Goal: Information Seeking & Learning: Learn about a topic

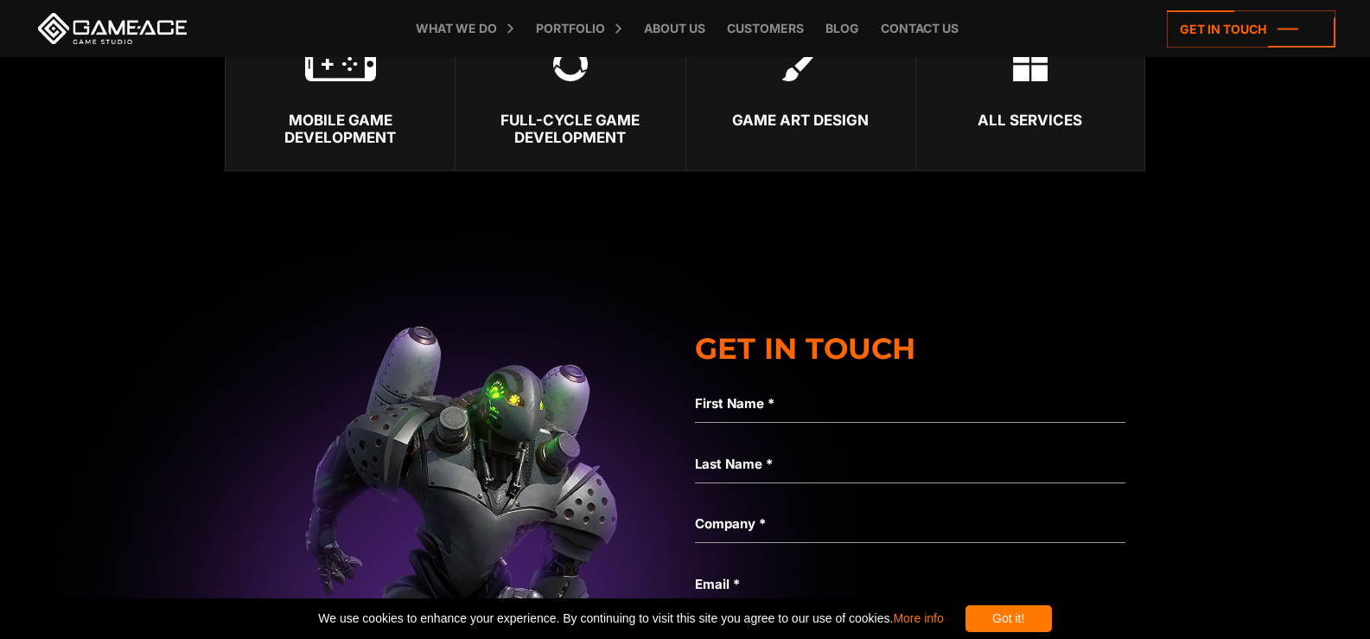
scroll to position [6370, 0]
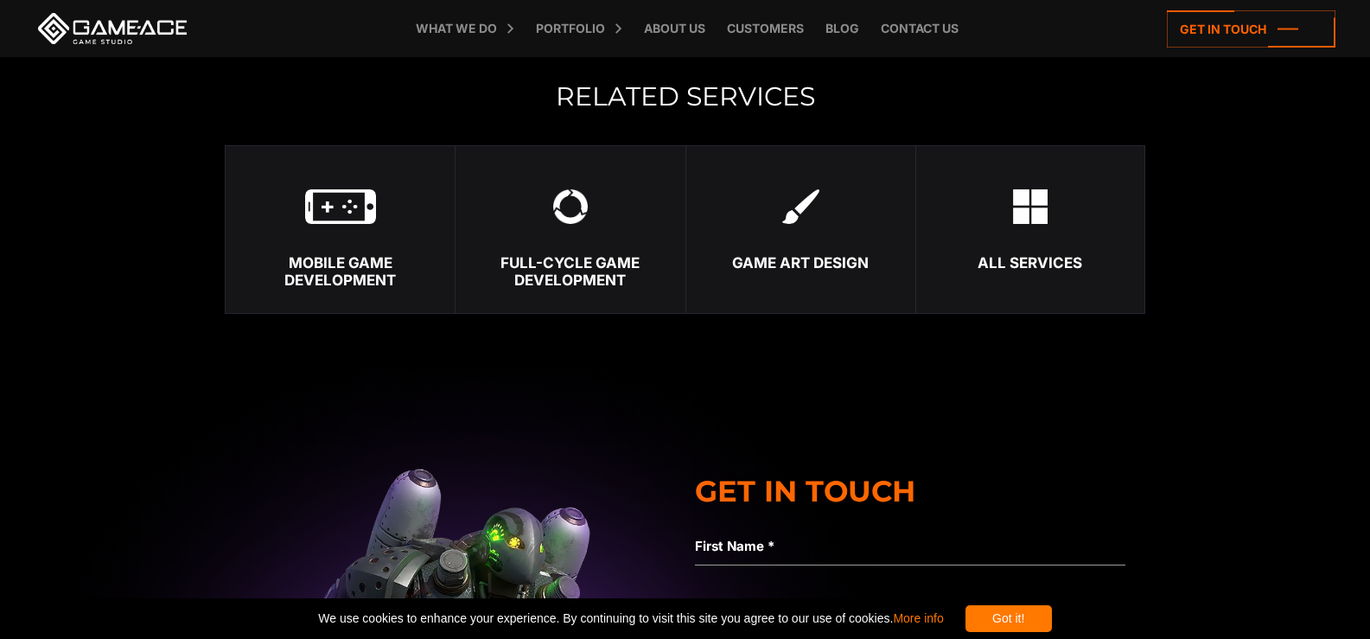
click at [562, 269] on div "Full-Cycle Game Development" at bounding box center [570, 271] width 229 height 35
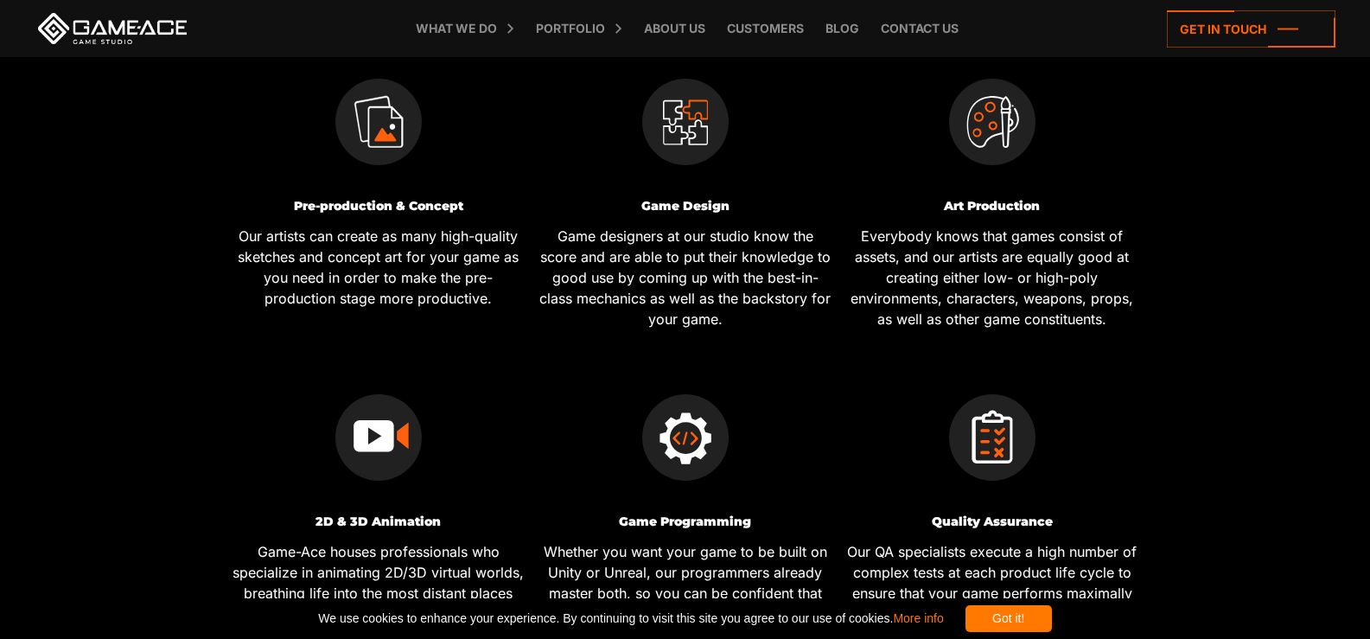
scroll to position [732, 0]
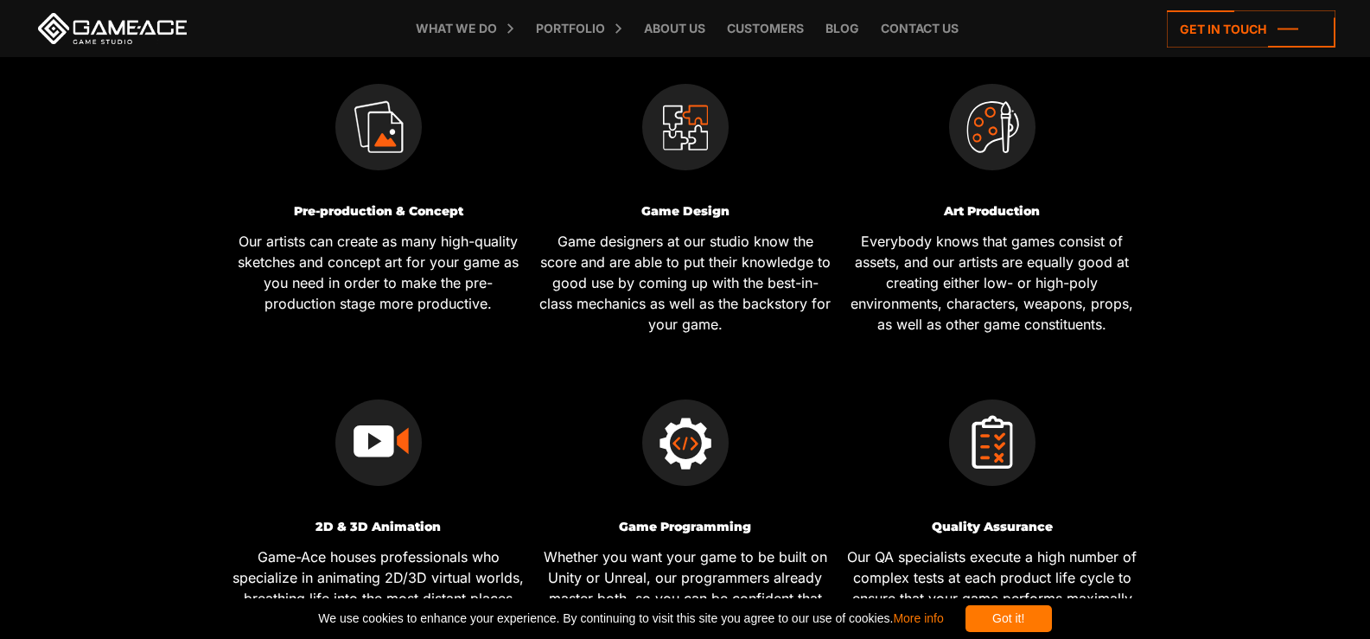
click at [397, 256] on p "Our artists can create as many high-quality sketches and concept art for your g…" at bounding box center [379, 272] width 294 height 83
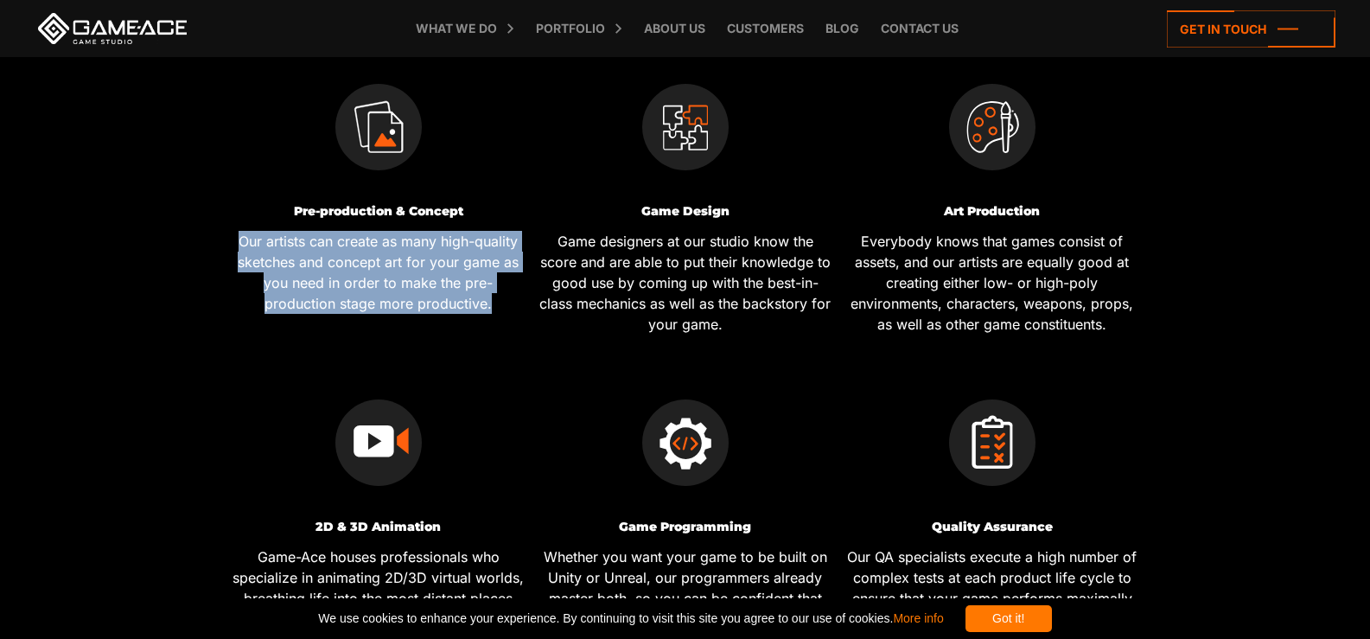
click at [397, 256] on p "Our artists can create as many high-quality sketches and concept art for your g…" at bounding box center [379, 272] width 294 height 83
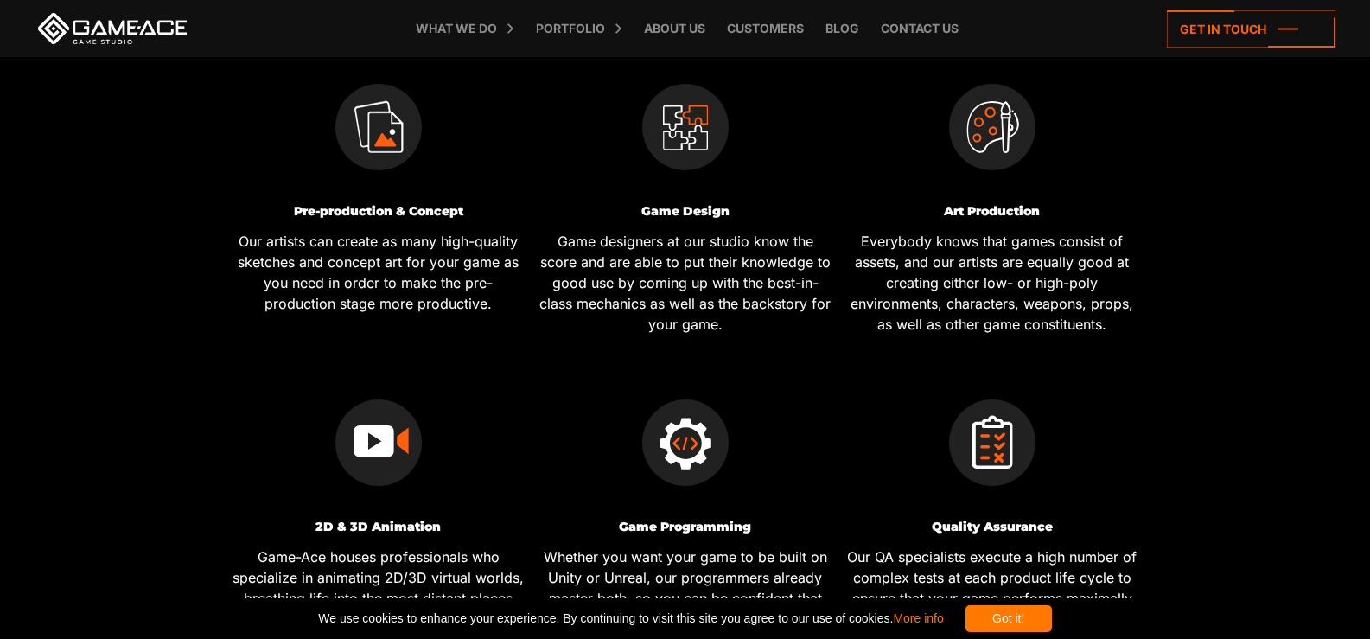
click at [628, 292] on p "Game designers at our studio know the score and are able to put their knowledge…" at bounding box center [686, 283] width 294 height 104
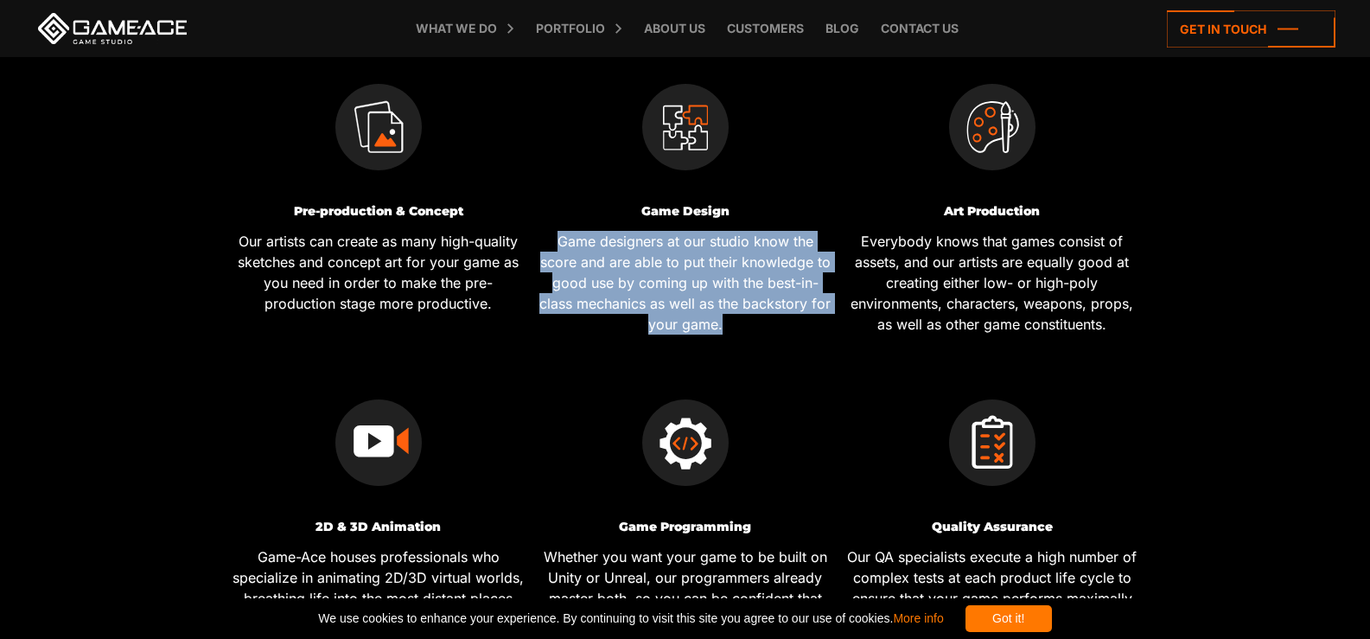
click at [628, 292] on p "Game designers at our studio know the score and are able to put their knowledge…" at bounding box center [686, 283] width 294 height 104
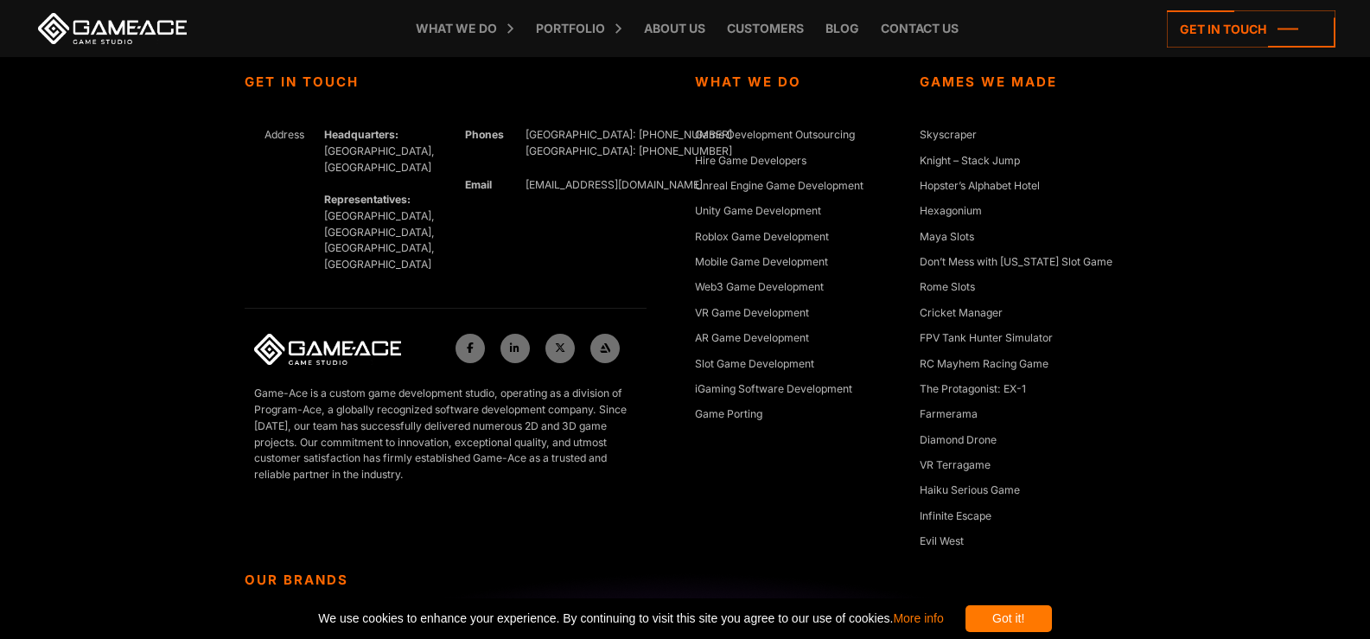
scroll to position [6412, 0]
